Goal: Information Seeking & Learning: Learn about a topic

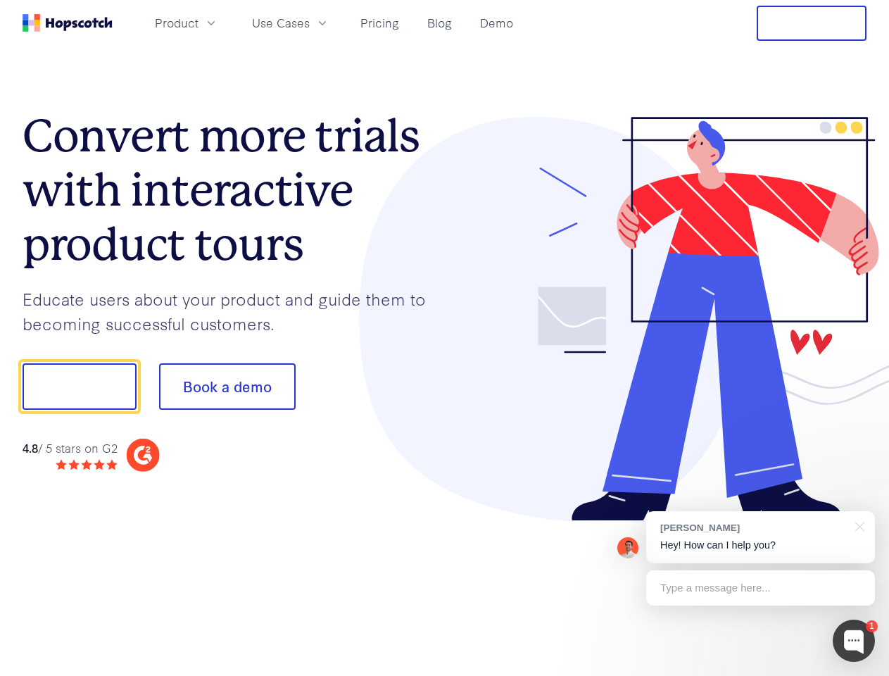
click at [445, 338] on div at bounding box center [656, 319] width 422 height 405
click at [198, 23] on span "Product" at bounding box center [177, 23] width 44 height 18
click at [310, 23] on span "Use Cases" at bounding box center [281, 23] width 58 height 18
click at [811, 23] on button "Free Trial" at bounding box center [811, 23] width 110 height 35
click at [79, 386] on button "Show me!" at bounding box center [80, 386] width 114 height 46
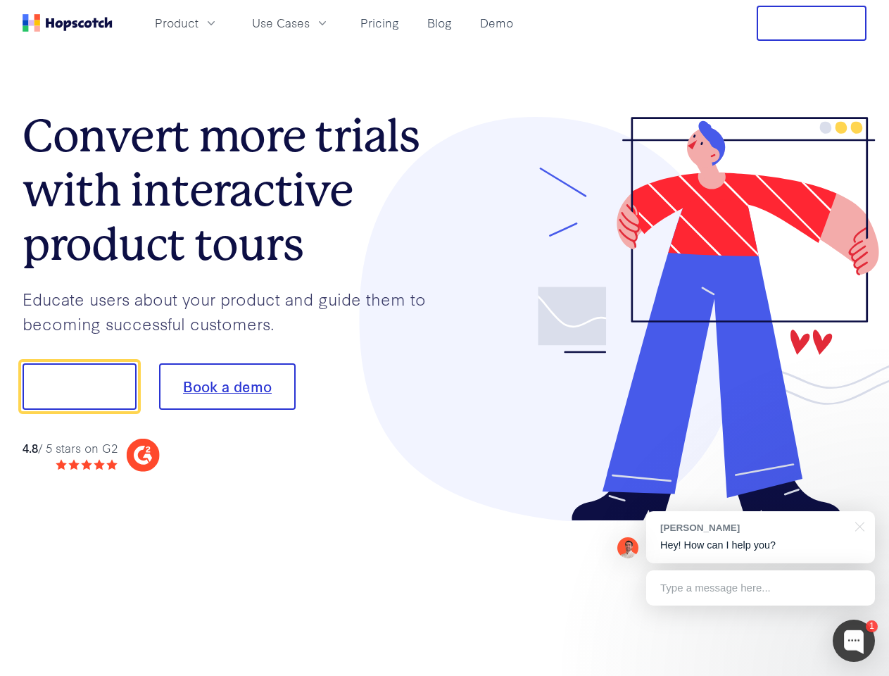
click at [227, 386] on button "Book a demo" at bounding box center [227, 386] width 137 height 46
click at [854, 640] on div at bounding box center [853, 640] width 42 height 42
click at [760, 537] on div "[PERSON_NAME] Hey! How can I help you?" at bounding box center [760, 537] width 229 height 52
click at [857, 525] on div at bounding box center [743, 384] width 264 height 469
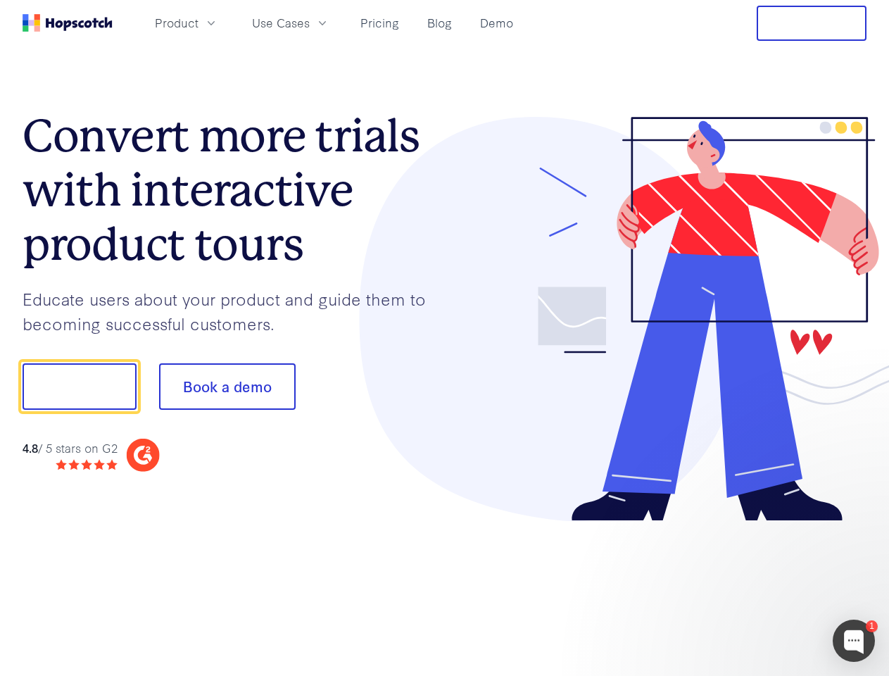
click at [760, 588] on div at bounding box center [743, 478] width 264 height 281
